Goal: Information Seeking & Learning: Learn about a topic

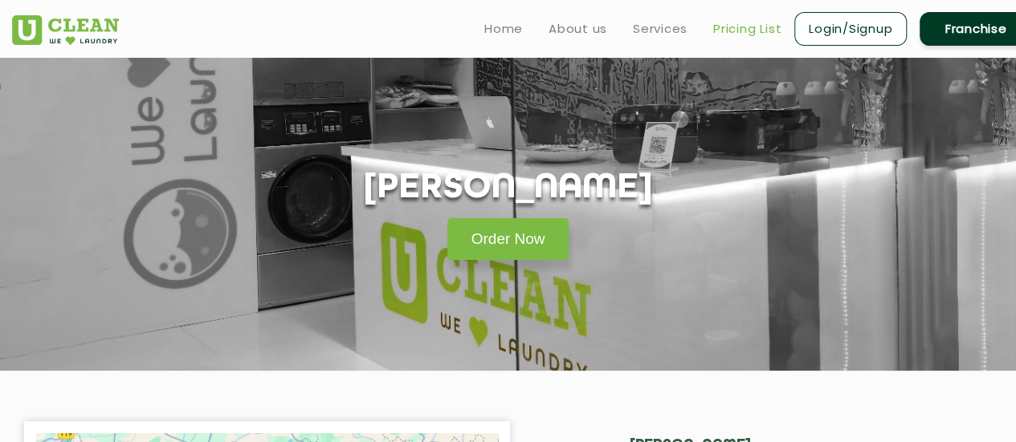
click at [745, 25] on link "Pricing List" at bounding box center [747, 28] width 68 height 19
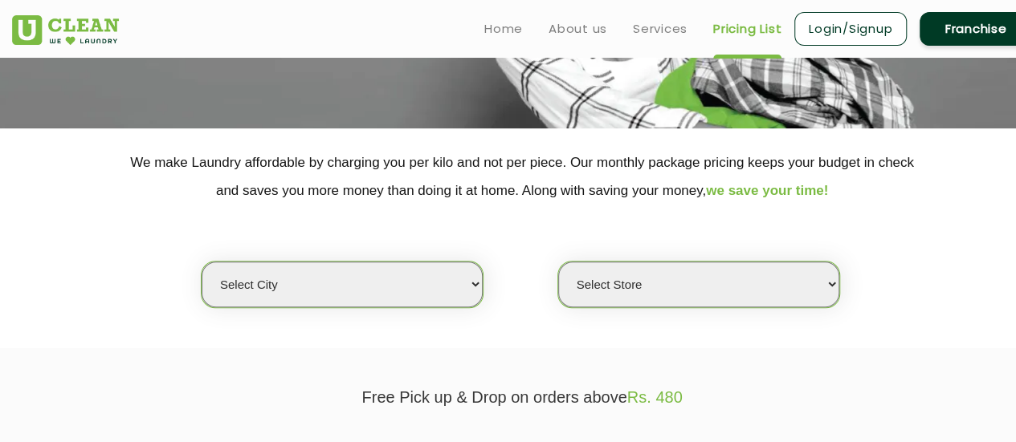
scroll to position [241, 0]
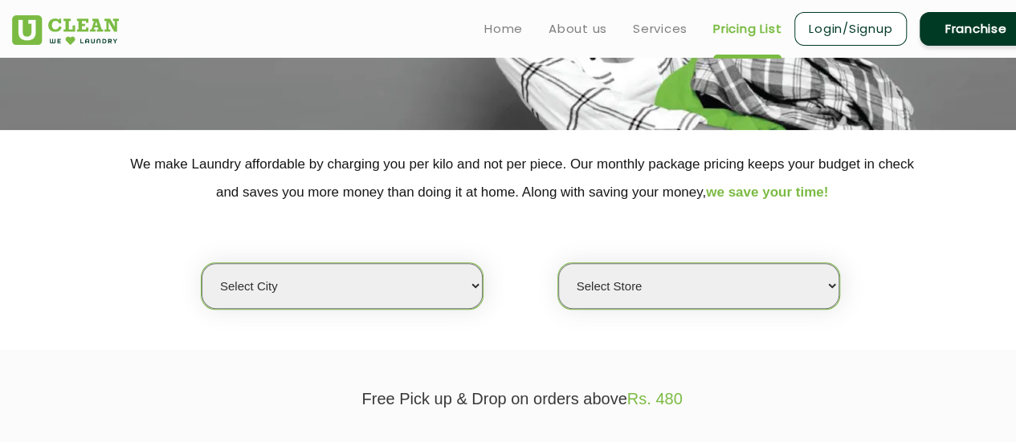
click at [451, 291] on select "Select city [GEOGRAPHIC_DATA] [GEOGRAPHIC_DATA] [GEOGRAPHIC_DATA] [GEOGRAPHIC_D…" at bounding box center [342, 286] width 281 height 46
select select "19"
click at [202, 263] on select "Select city [GEOGRAPHIC_DATA] [GEOGRAPHIC_DATA] [GEOGRAPHIC_DATA] [GEOGRAPHIC_D…" at bounding box center [342, 286] width 281 height 46
click at [694, 282] on select "Select Store UClean Dangra Toli [PERSON_NAME][GEOGRAPHIC_DATA]" at bounding box center [698, 286] width 281 height 46
select select "45"
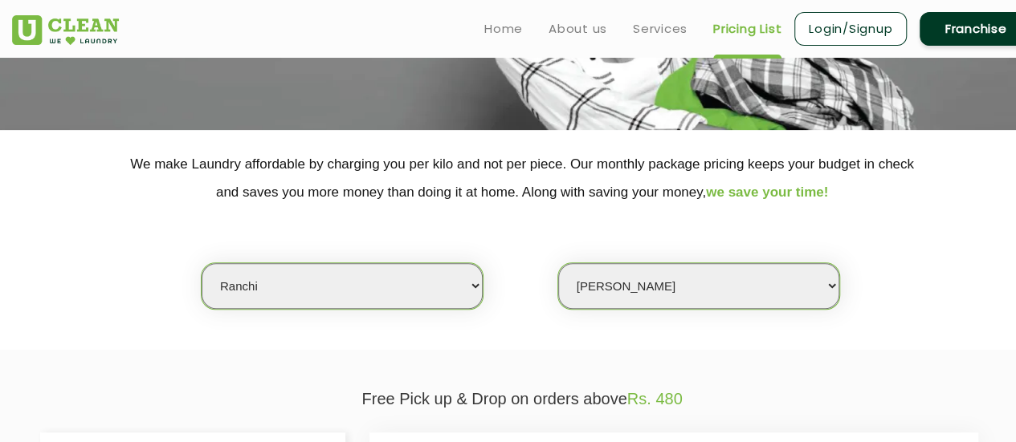
click at [558, 263] on select "Select Store UClean Dangra Toli [PERSON_NAME][GEOGRAPHIC_DATA]" at bounding box center [698, 286] width 281 height 46
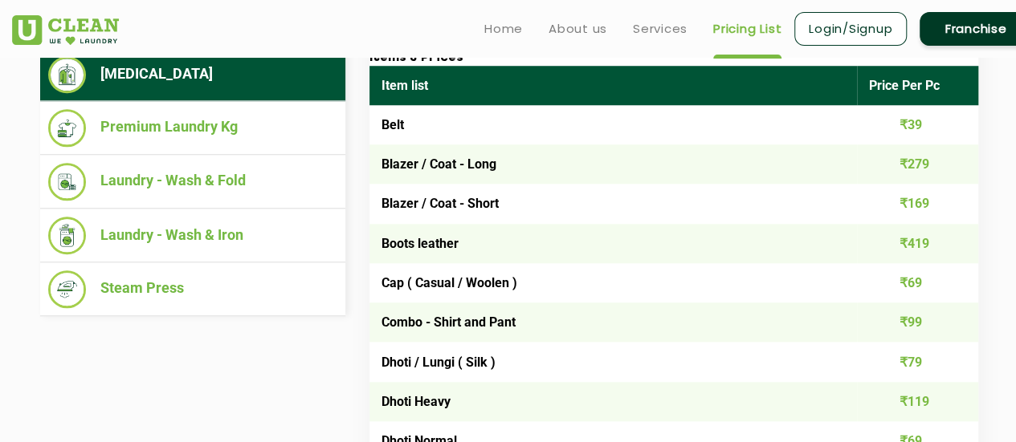
scroll to position [642, 0]
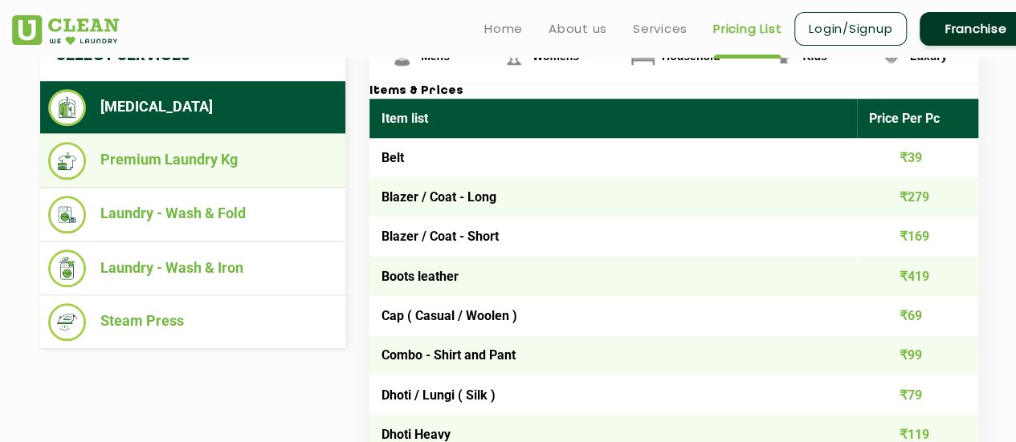
click at [177, 155] on li "Premium Laundry Kg" at bounding box center [192, 161] width 289 height 38
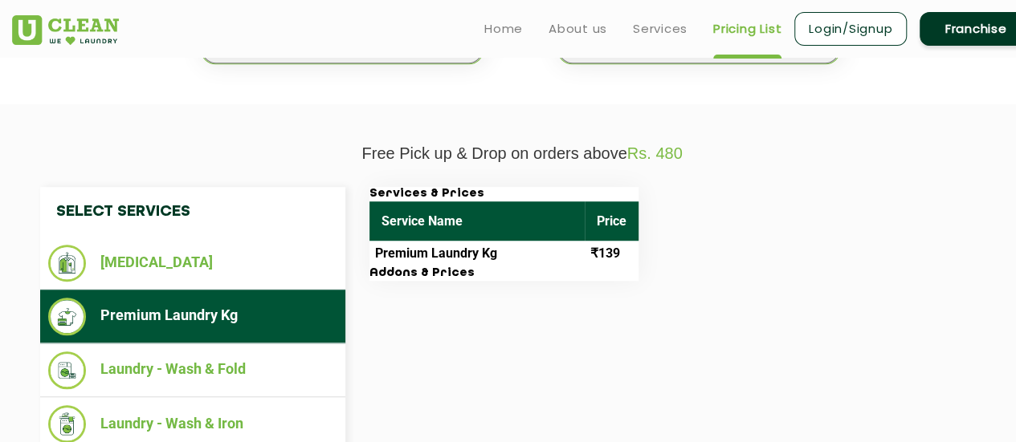
scroll to position [482, 0]
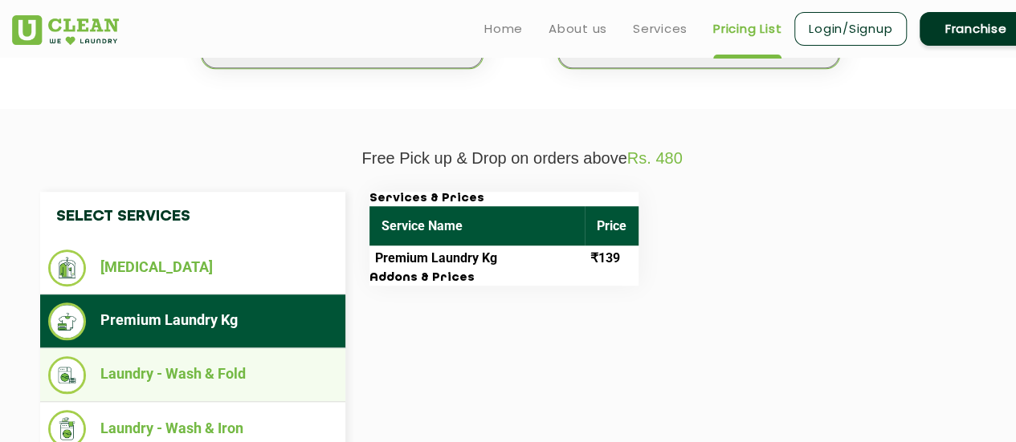
click at [189, 377] on li "Laundry - Wash & Fold" at bounding box center [192, 376] width 289 height 38
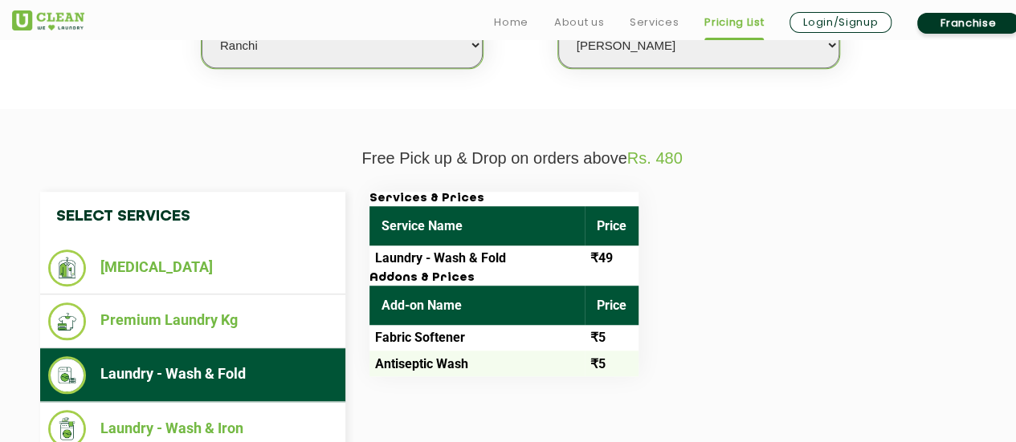
scroll to position [562, 0]
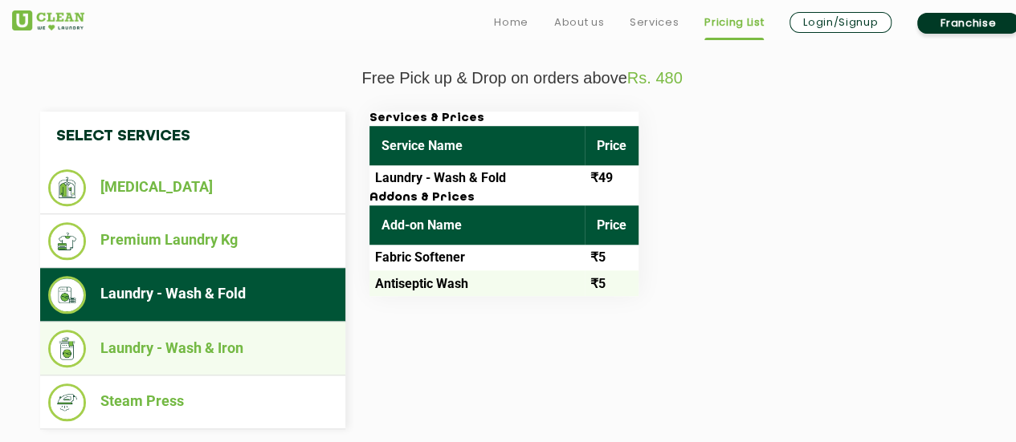
click at [209, 357] on li "Laundry - Wash & Iron" at bounding box center [192, 349] width 289 height 38
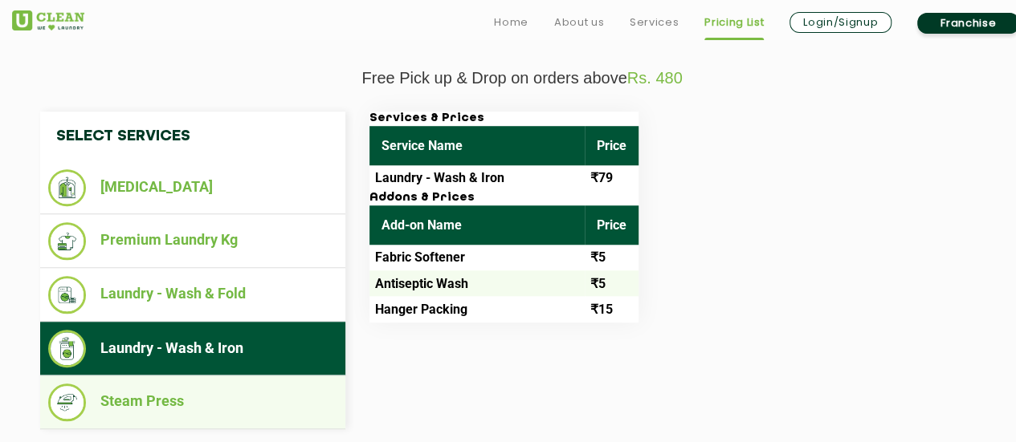
click at [197, 402] on li "Steam Press" at bounding box center [192, 403] width 289 height 38
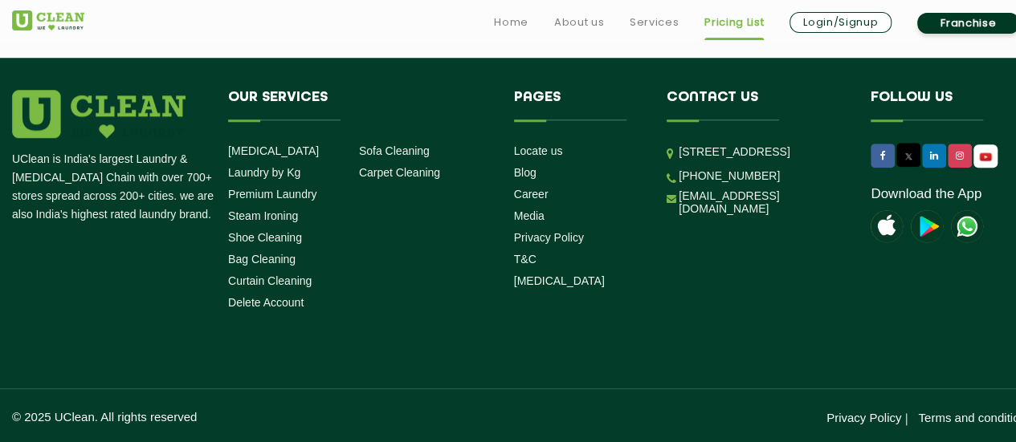
scroll to position [3647, 0]
click at [419, 169] on link "Carpet Cleaning" at bounding box center [399, 172] width 81 height 13
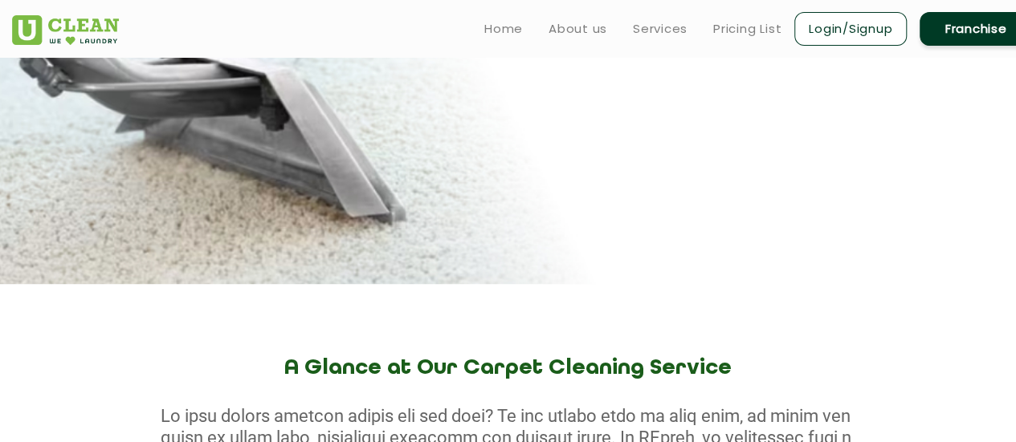
scroll to position [321, 0]
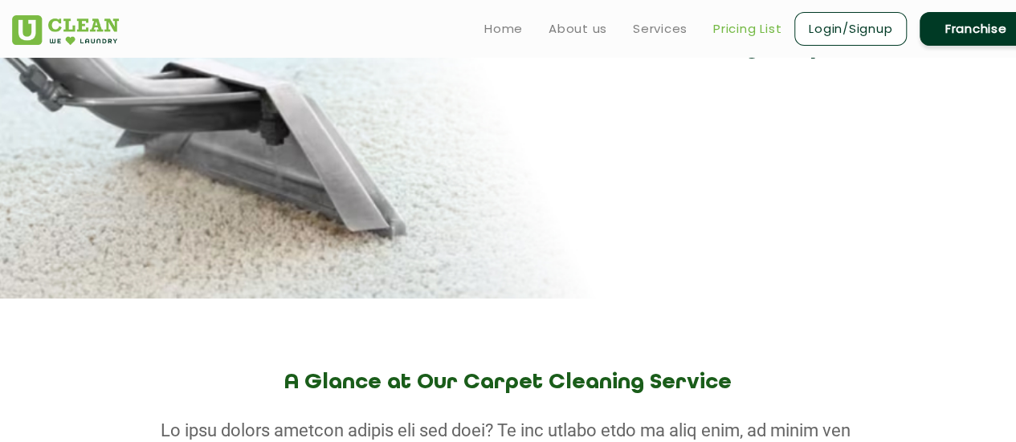
click at [758, 31] on link "Pricing List" at bounding box center [747, 28] width 68 height 19
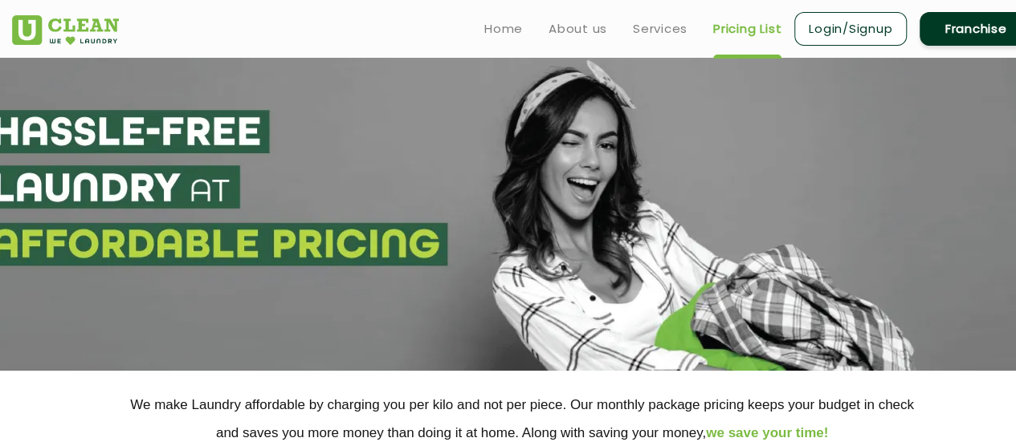
select select "0"
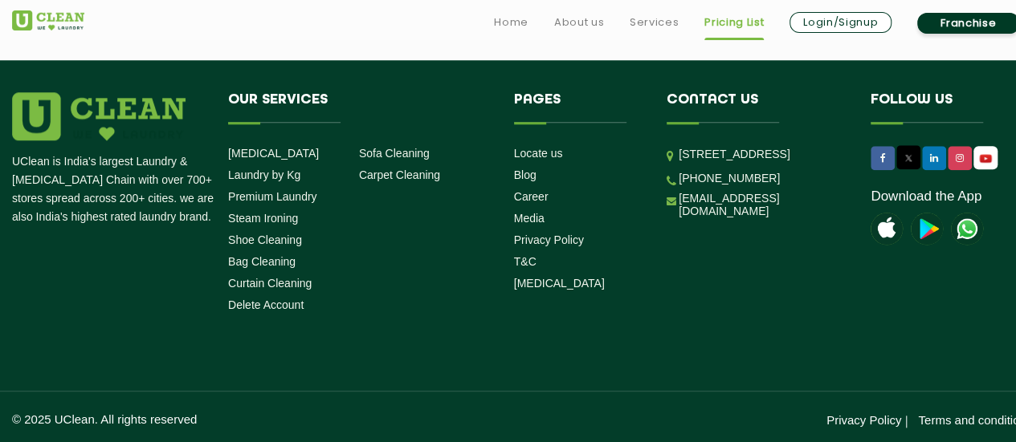
scroll to position [647, 0]
